Goal: Browse casually: Explore the website without a specific task or goal

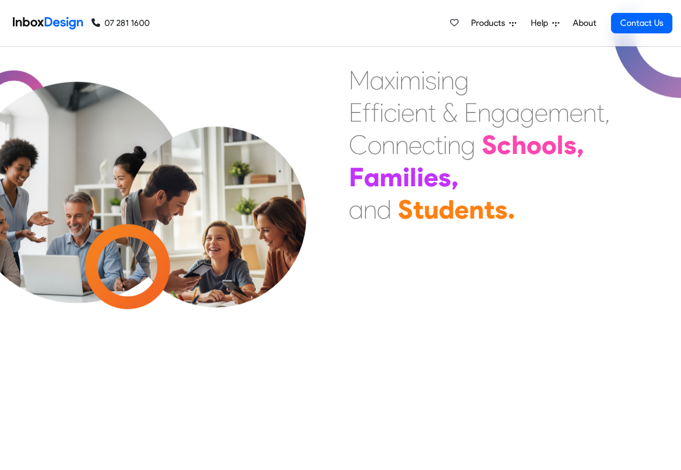
scroll to position [323, 0]
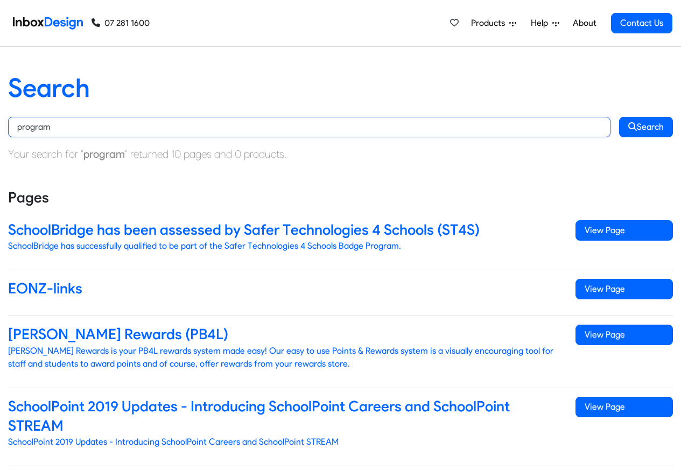
click at [219, 129] on input "program" at bounding box center [309, 127] width 602 height 20
click at [619, 117] on button "Search" at bounding box center [646, 127] width 54 height 20
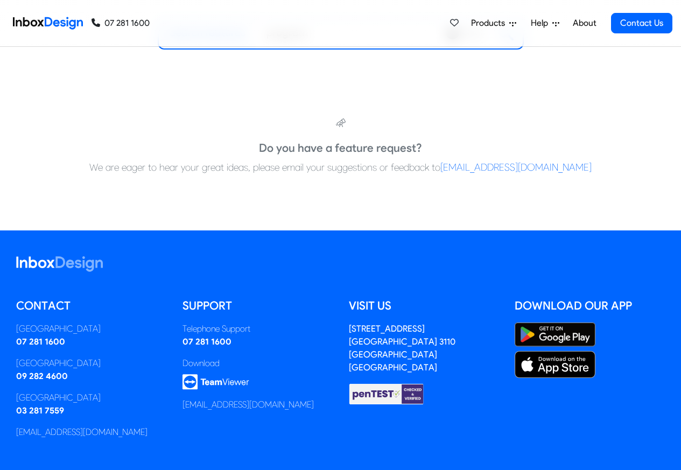
scroll to position [226, 0]
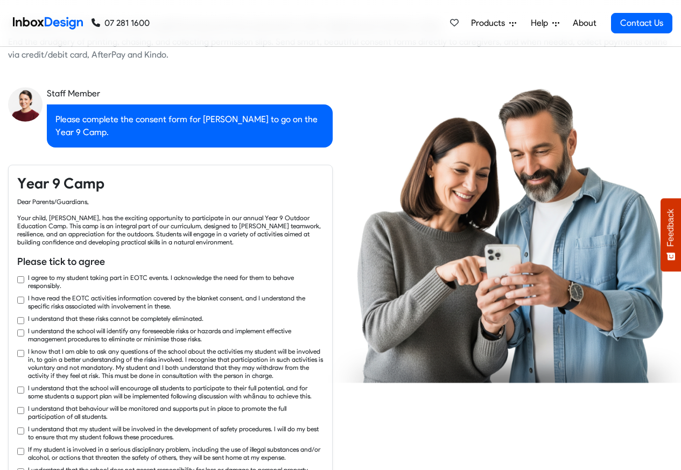
scroll to position [1615, 0]
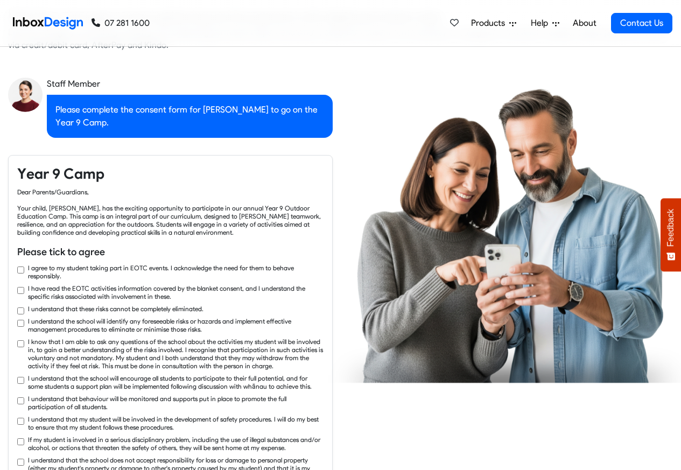
checkbox input "true"
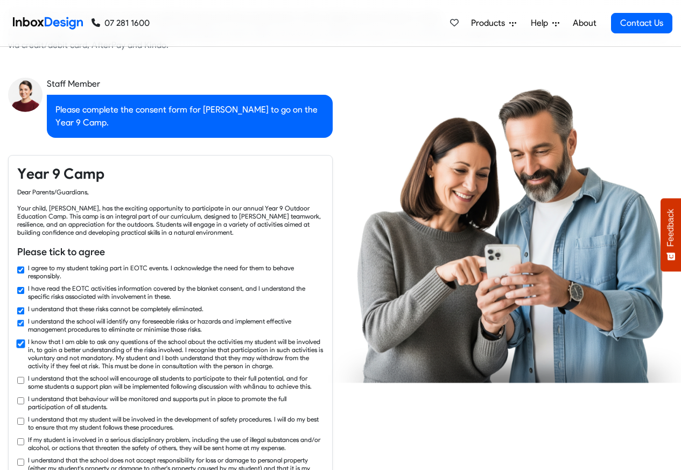
checkbox input "true"
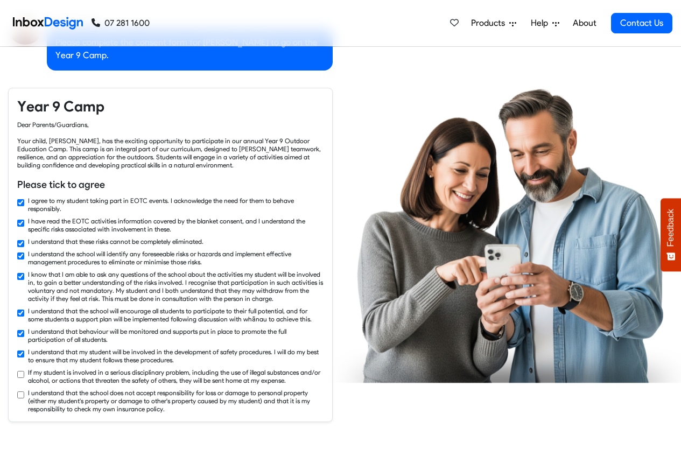
checkbox input "true"
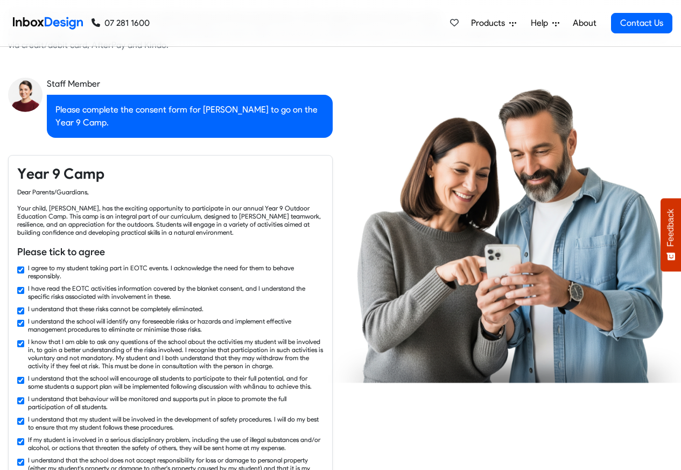
checkbox input "false"
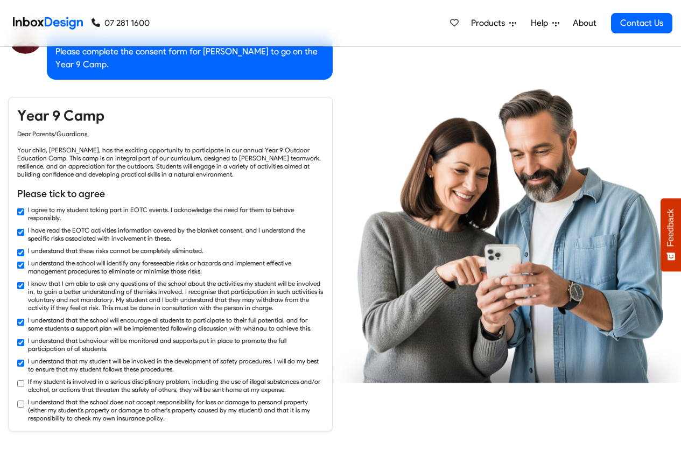
checkbox input "true"
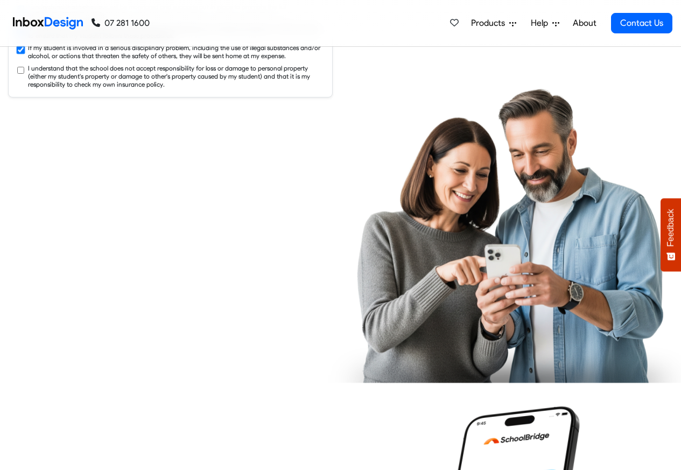
checkbox input "true"
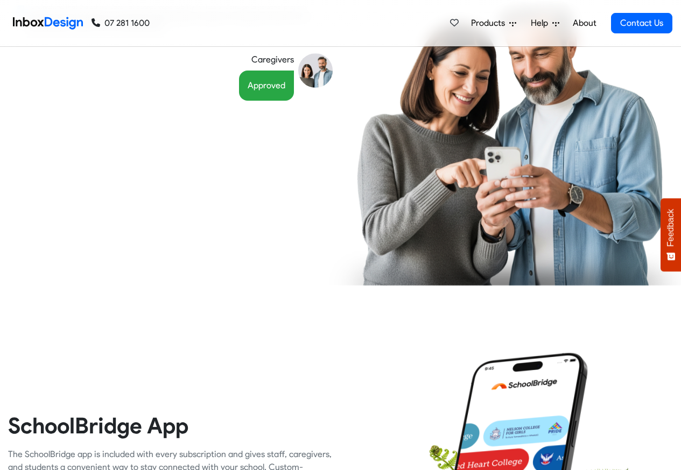
scroll to position [2067, 0]
